Goal: Book appointment/travel/reservation

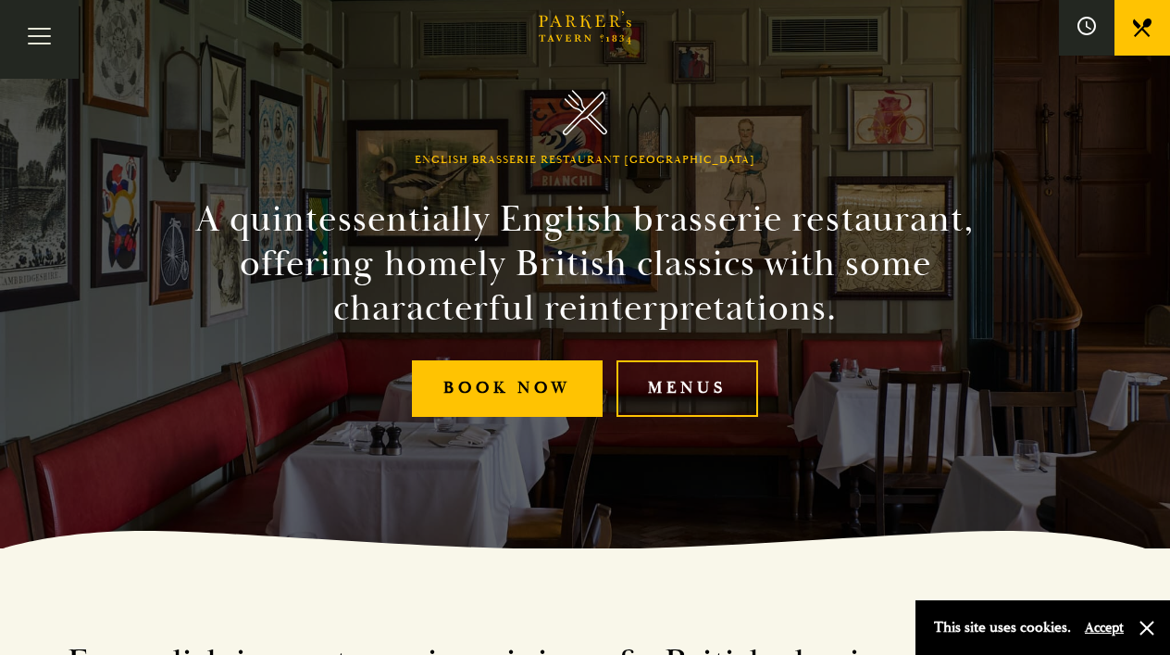
scroll to position [106, 0]
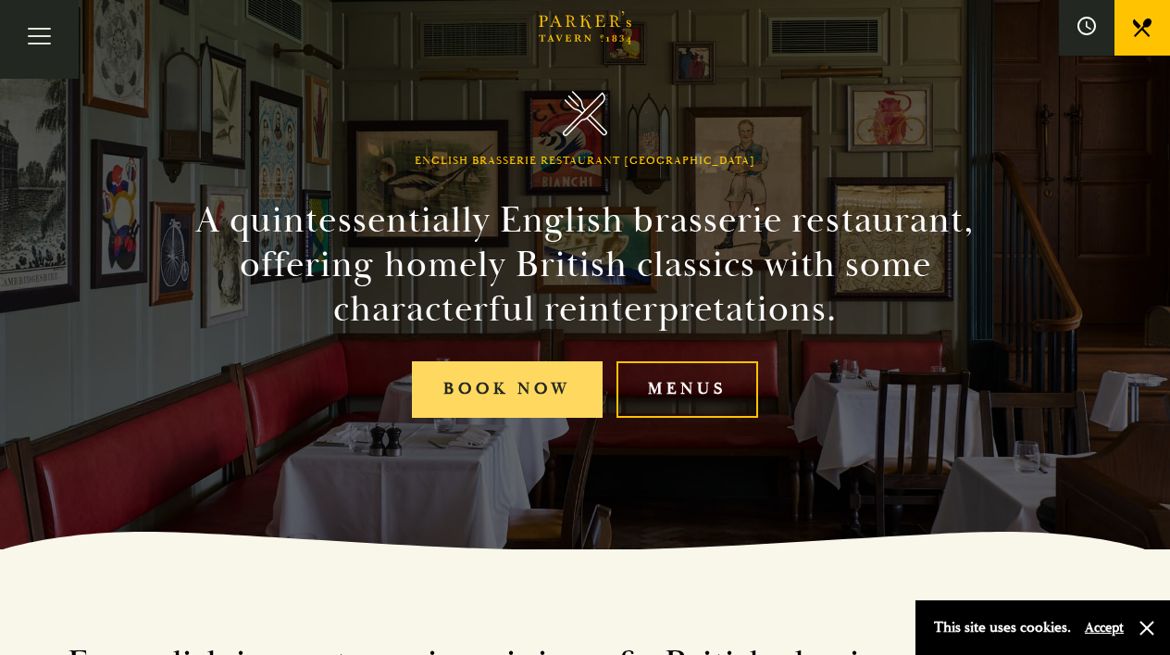
click at [537, 393] on link "Book Now" at bounding box center [507, 389] width 191 height 56
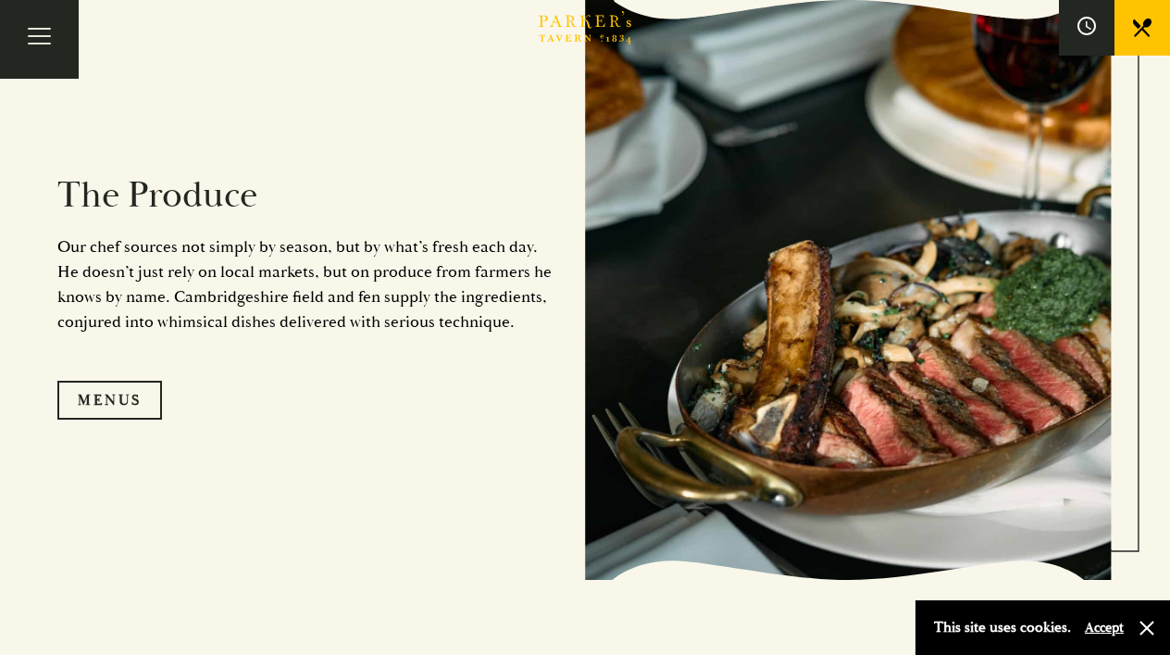
scroll to position [1816, 0]
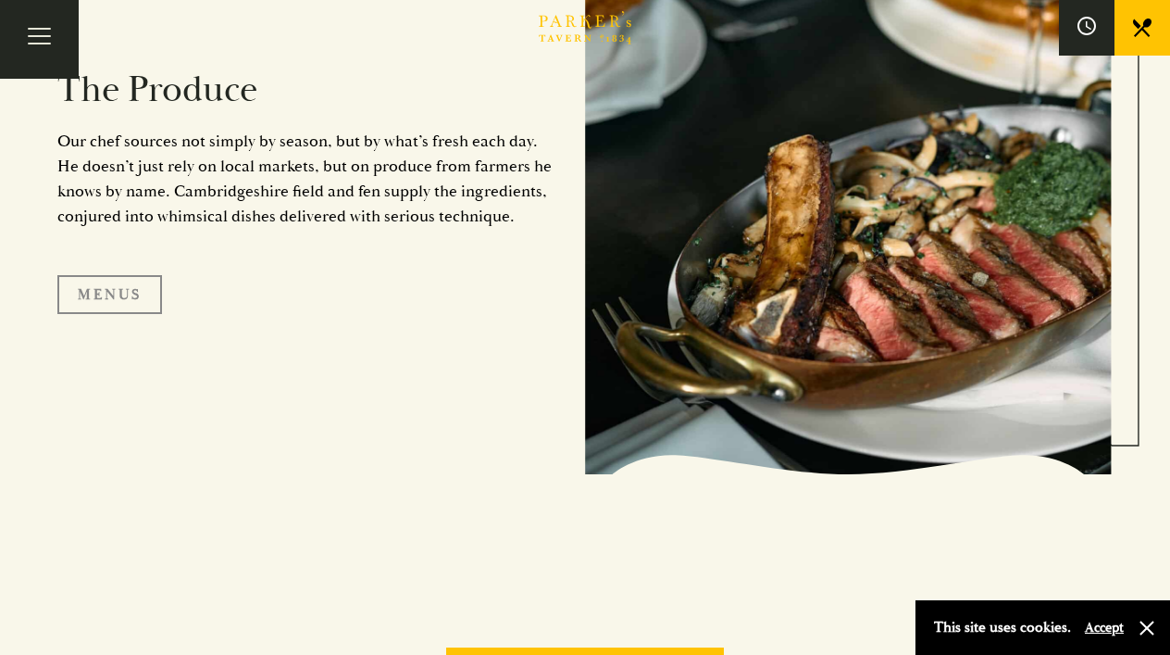
click at [110, 302] on link "Menus" at bounding box center [109, 294] width 105 height 39
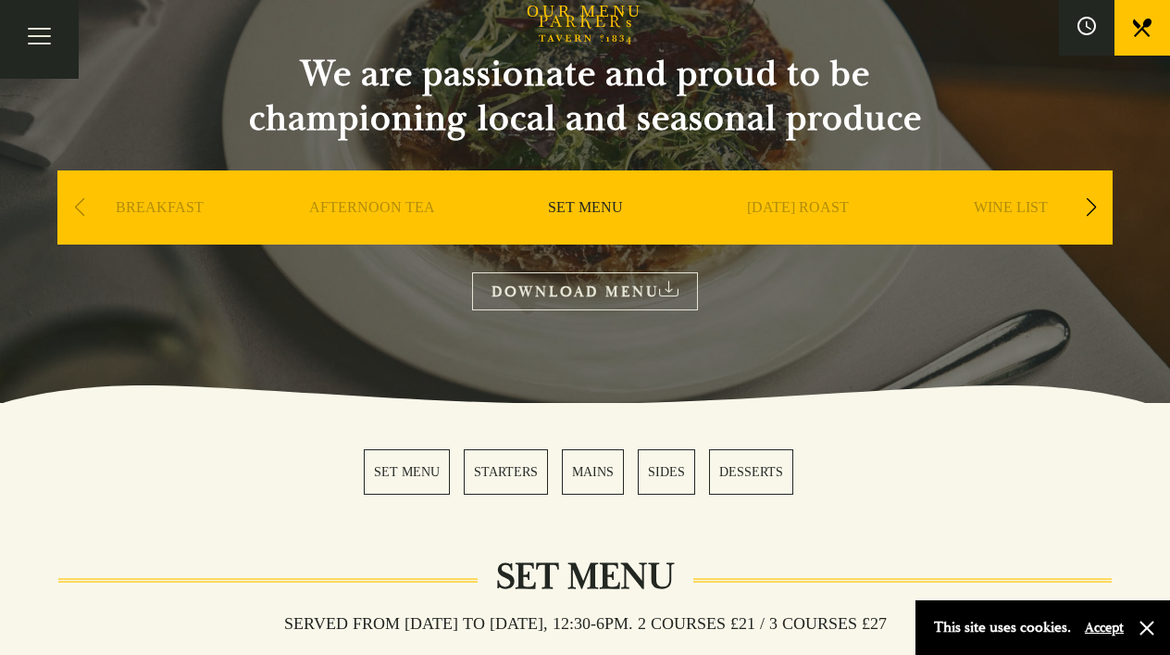
scroll to position [155, 0]
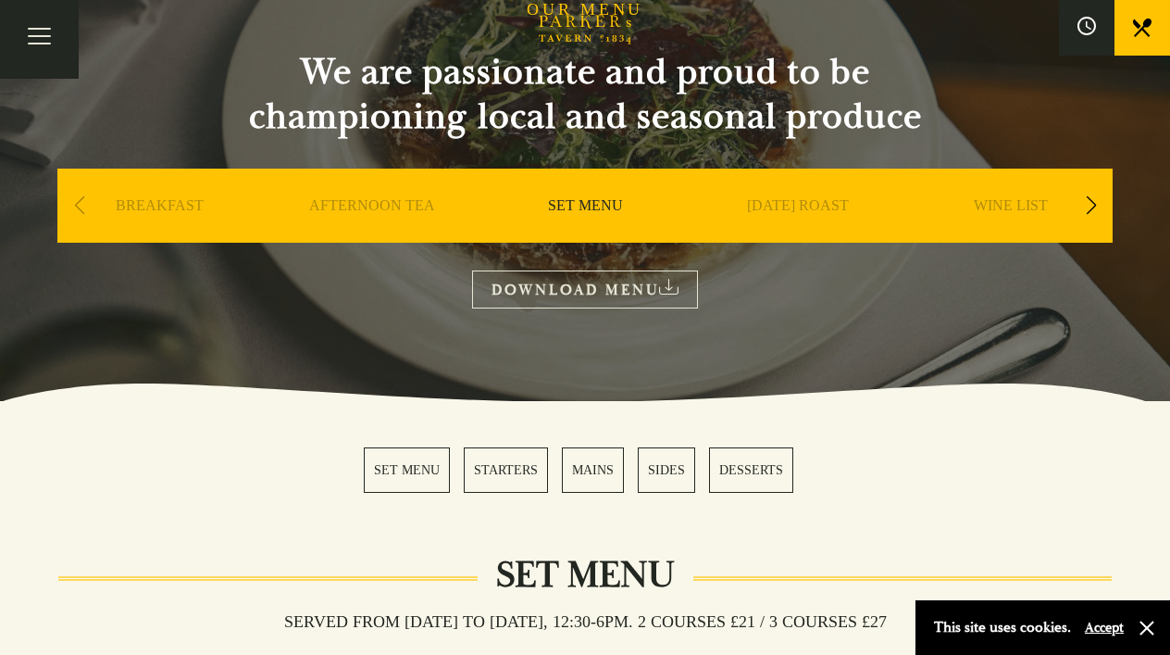
click at [597, 478] on link "MAINS" at bounding box center [593, 469] width 62 height 45
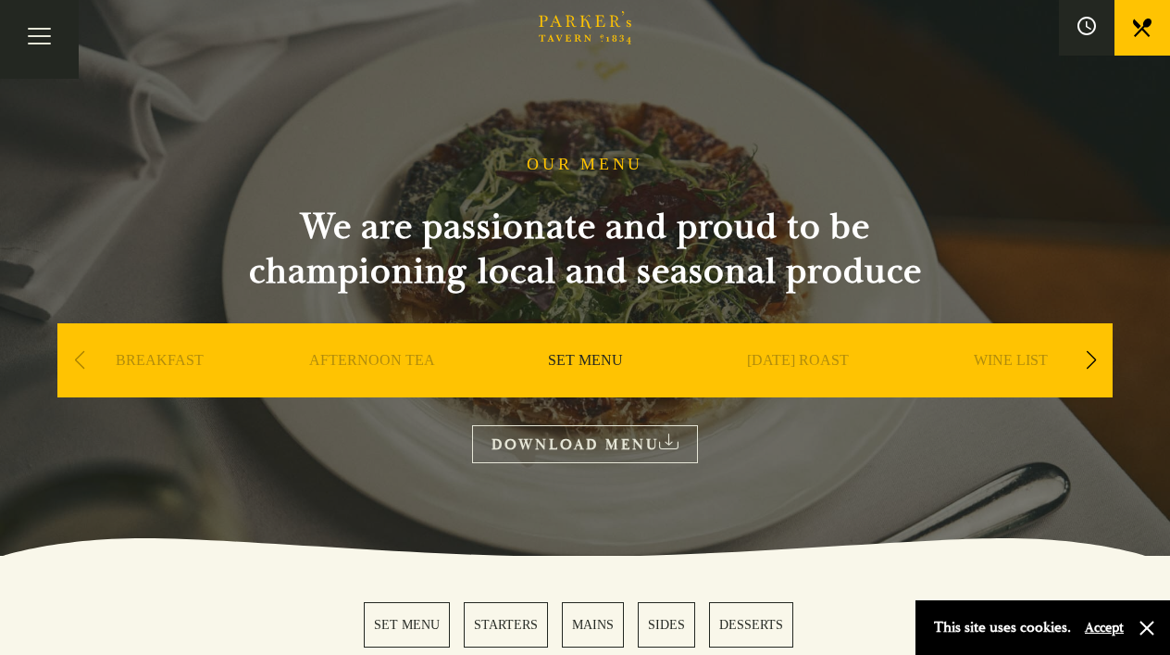
click at [1093, 359] on div "Next slide" at bounding box center [1091, 360] width 25 height 41
click at [1017, 356] on link "A LA CARTE" at bounding box center [1011, 388] width 86 height 74
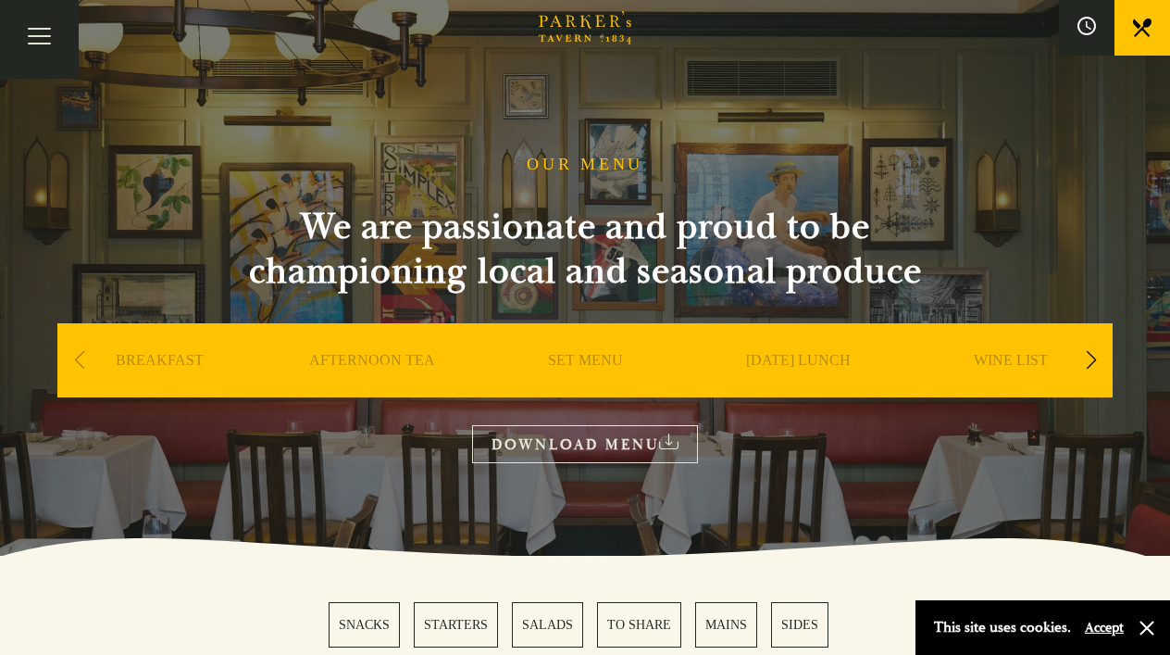
click at [158, 357] on link "BREAKFAST" at bounding box center [160, 388] width 88 height 74
